Goal: Task Accomplishment & Management: Complete application form

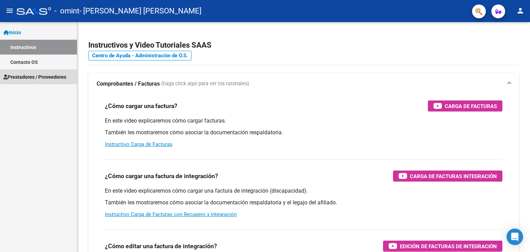
click at [21, 77] on span "Prestadores / Proveedores" at bounding box center [34, 77] width 63 height 8
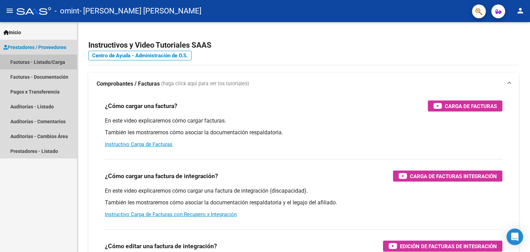
click at [41, 62] on link "Facturas - Listado/Carga" at bounding box center [38, 62] width 77 height 15
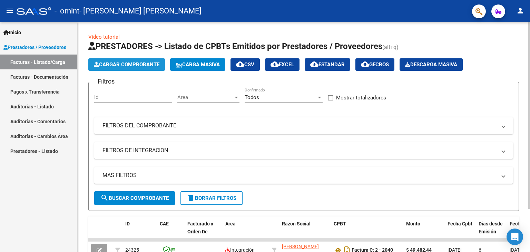
click at [128, 67] on span "Cargar Comprobante" at bounding box center [127, 64] width 66 height 6
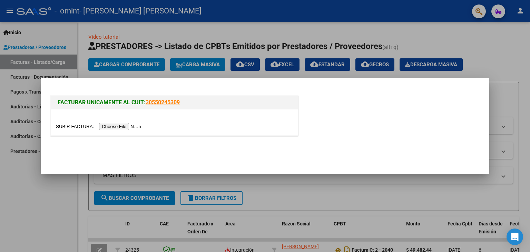
click at [120, 127] on input "file" at bounding box center [99, 126] width 87 height 7
click at [128, 126] on input "file" at bounding box center [99, 126] width 87 height 7
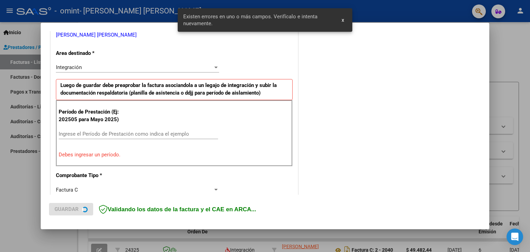
scroll to position [158, 0]
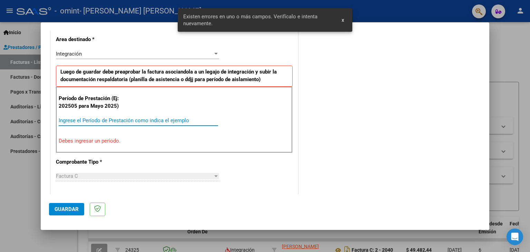
click at [64, 120] on input "Ingrese el Período de Prestación como indica el ejemplo" at bounding box center [139, 120] width 160 height 6
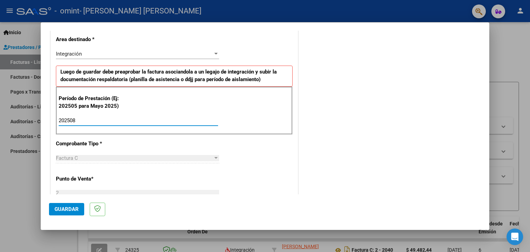
type input "202508"
click at [167, 157] on div "Factura C" at bounding box center [134, 158] width 157 height 6
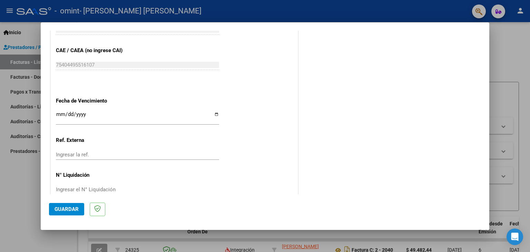
scroll to position [434, 0]
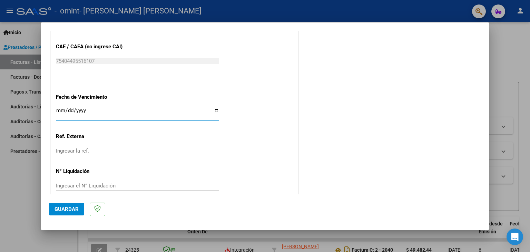
click at [215, 112] on input "Ingresar la fecha" at bounding box center [137, 113] width 163 height 11
type input "[DATE]"
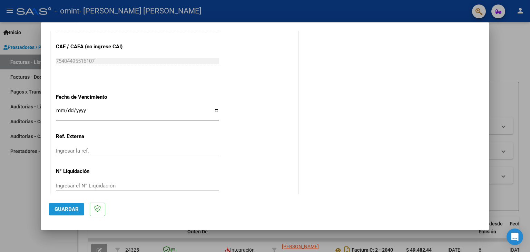
click at [79, 212] on button "Guardar" at bounding box center [66, 209] width 35 height 12
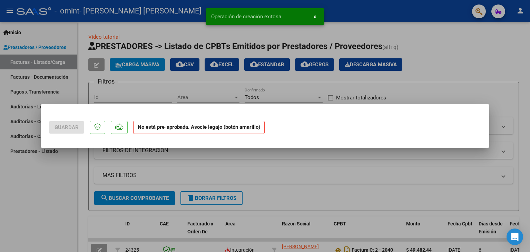
scroll to position [0, 0]
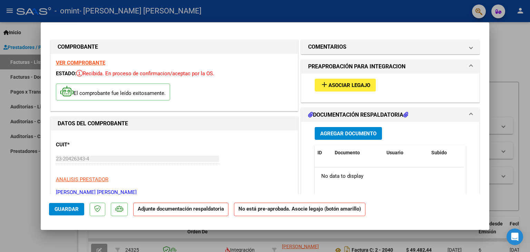
click at [517, 38] on div at bounding box center [265, 126] width 530 height 252
type input "$ 0,00"
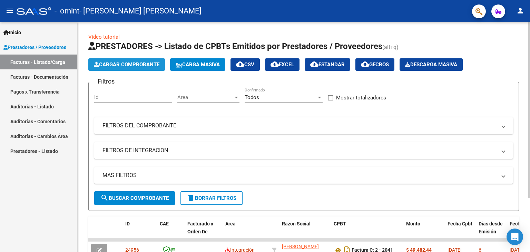
click at [113, 67] on span "Cargar Comprobante" at bounding box center [127, 64] width 66 height 6
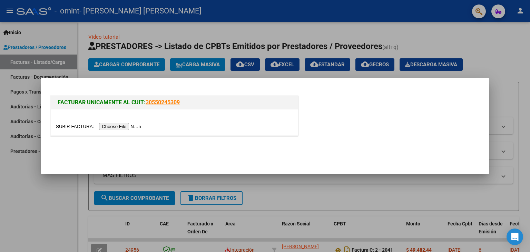
click at [25, 76] on div at bounding box center [265, 126] width 530 height 252
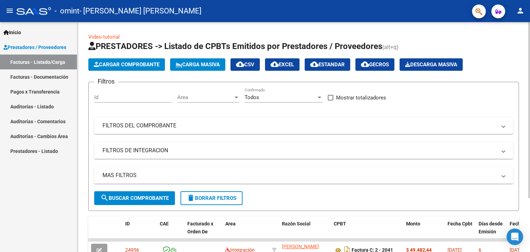
scroll to position [70, 0]
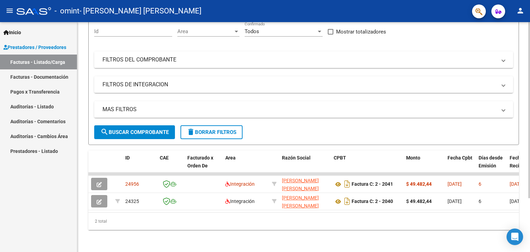
click at [529, 231] on div at bounding box center [530, 137] width 2 height 230
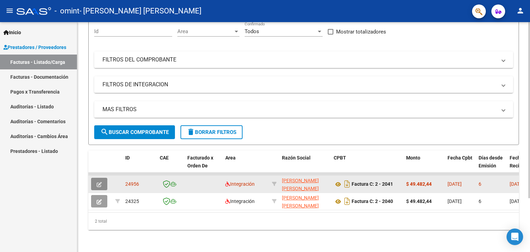
click at [102, 182] on icon "button" at bounding box center [99, 184] width 5 height 5
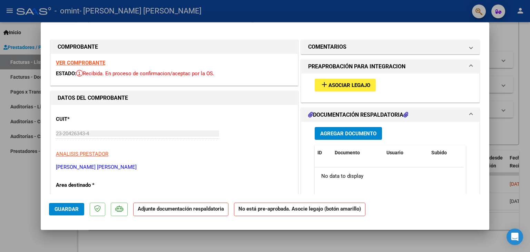
click at [393, 113] on h1 "DOCUMENTACIÓN RESPALDATORIA" at bounding box center [358, 115] width 100 height 8
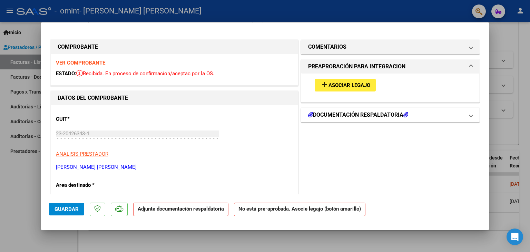
click at [393, 113] on h1 "DOCUMENTACIÓN RESPALDATORIA" at bounding box center [358, 115] width 100 height 8
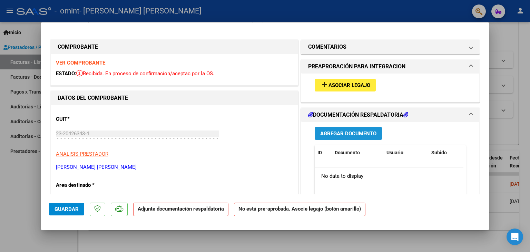
click at [349, 134] on span "Agregar Documento" at bounding box center [348, 134] width 56 height 6
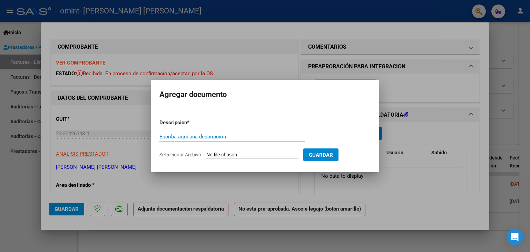
click at [251, 135] on input "Escriba aquí una descripcion" at bounding box center [233, 137] width 146 height 6
type input "planilla de firmas"
click at [211, 157] on input "Seleccionar Archivo" at bounding box center [251, 155] width 91 height 7
type input "C:\fakepath\[PERSON_NAME] firmas agosto.pdf"
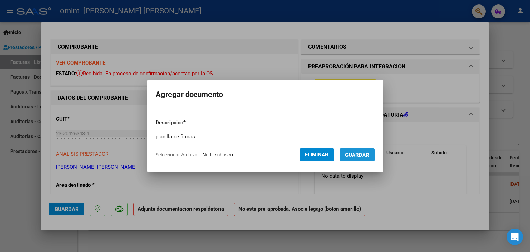
click at [369, 155] on span "Guardar" at bounding box center [357, 155] width 24 height 6
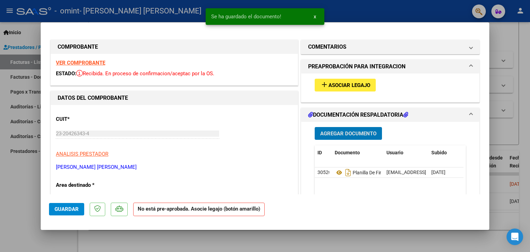
click at [349, 84] on span "Asociar Legajo" at bounding box center [350, 85] width 42 height 6
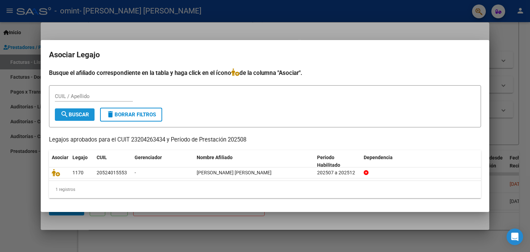
click at [74, 120] on button "search Buscar" at bounding box center [75, 114] width 40 height 12
click at [73, 115] on span "search Buscar" at bounding box center [74, 115] width 29 height 6
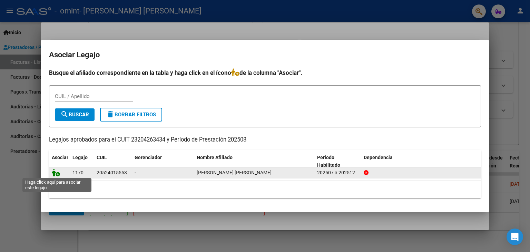
click at [55, 173] on icon at bounding box center [56, 173] width 8 height 8
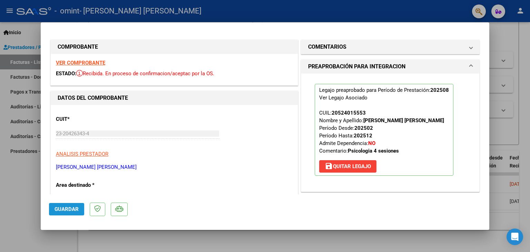
click at [73, 209] on span "Guardar" at bounding box center [67, 209] width 24 height 6
click at [74, 210] on span "Guardar" at bounding box center [67, 209] width 24 height 6
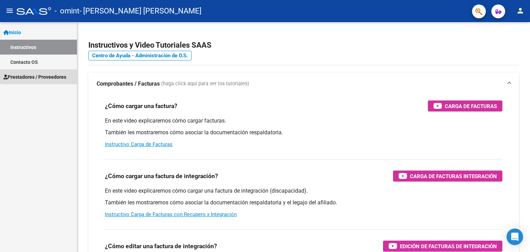
click at [38, 79] on span "Prestadores / Proveedores" at bounding box center [34, 77] width 63 height 8
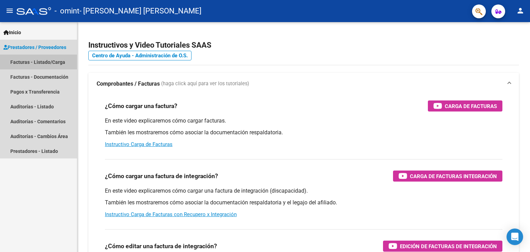
click at [40, 64] on link "Facturas - Listado/Carga" at bounding box center [38, 62] width 77 height 15
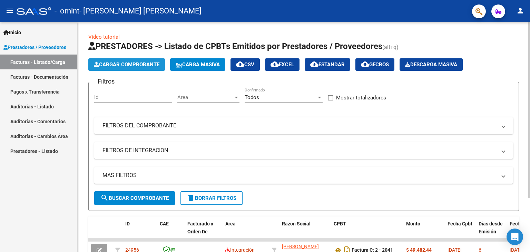
click at [144, 65] on span "Cargar Comprobante" at bounding box center [127, 64] width 66 height 6
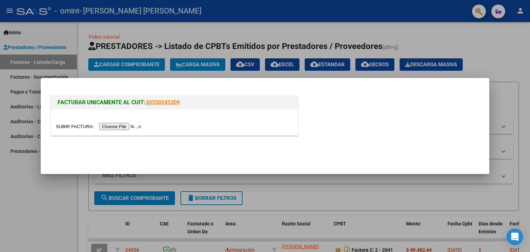
click at [105, 127] on input "file" at bounding box center [99, 126] width 87 height 7
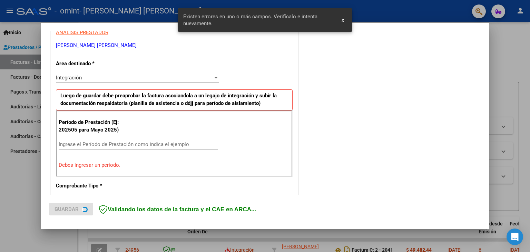
scroll to position [145, 0]
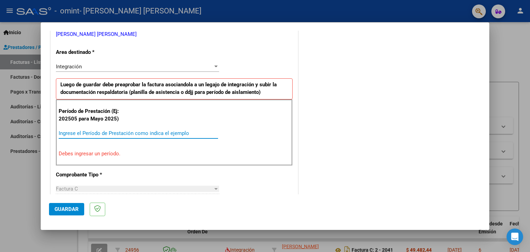
click at [80, 130] on input "Ingrese el Período de Prestación como indica el ejemplo" at bounding box center [139, 133] width 160 height 6
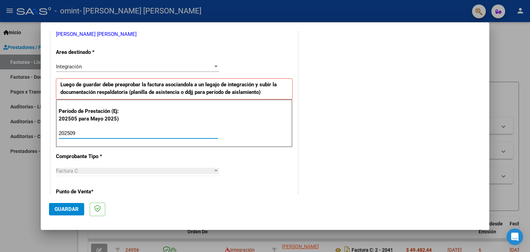
type input "202509"
click at [69, 209] on span "Guardar" at bounding box center [67, 209] width 24 height 6
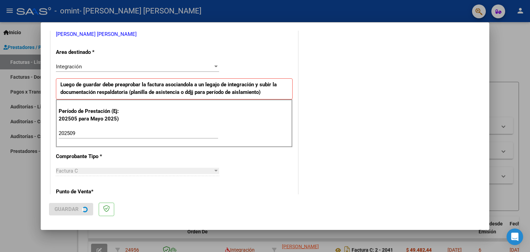
scroll to position [0, 0]
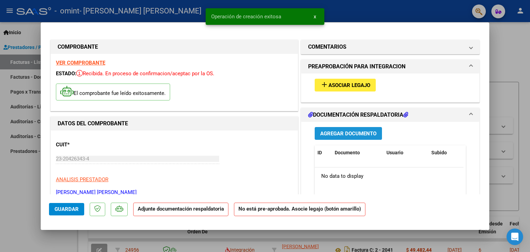
click at [339, 135] on span "Agregar Documento" at bounding box center [348, 134] width 56 height 6
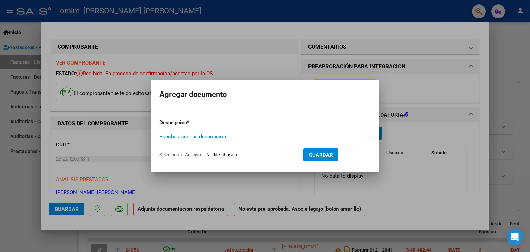
click at [246, 139] on input "Escriba aquí una descripcion" at bounding box center [233, 137] width 146 height 6
type input "PLANILLA DE FIRMAS"
click at [215, 153] on input "Seleccionar Archivo" at bounding box center [251, 155] width 91 height 7
type input "C:\fakepath\Toffalo firmas sep.pdf"
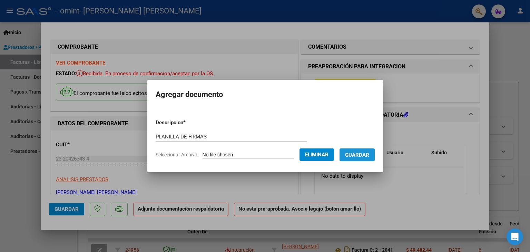
click at [369, 158] on span "Guardar" at bounding box center [357, 155] width 24 height 6
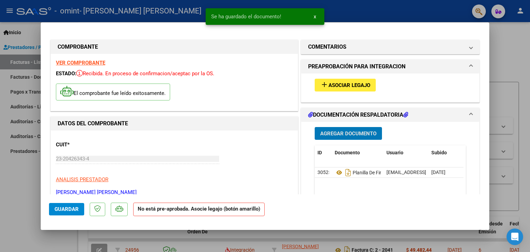
click at [339, 86] on span "Asociar Legajo" at bounding box center [350, 85] width 42 height 6
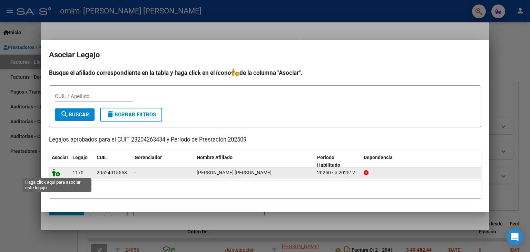
click at [58, 175] on icon at bounding box center [56, 173] width 8 height 8
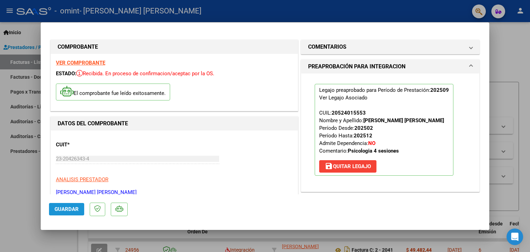
click at [78, 212] on span "Guardar" at bounding box center [67, 209] width 24 height 6
click at [464, 64] on span "PREAPROBACIÓN PARA INTEGRACION" at bounding box center [389, 66] width 162 height 8
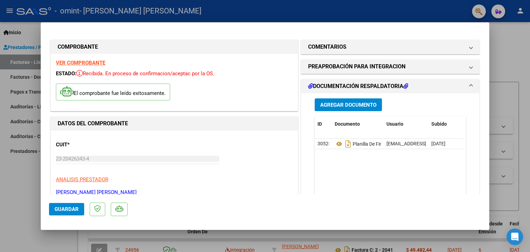
click at [501, 41] on div at bounding box center [265, 126] width 530 height 252
type input "$ 0,00"
